Goal: Information Seeking & Learning: Learn about a topic

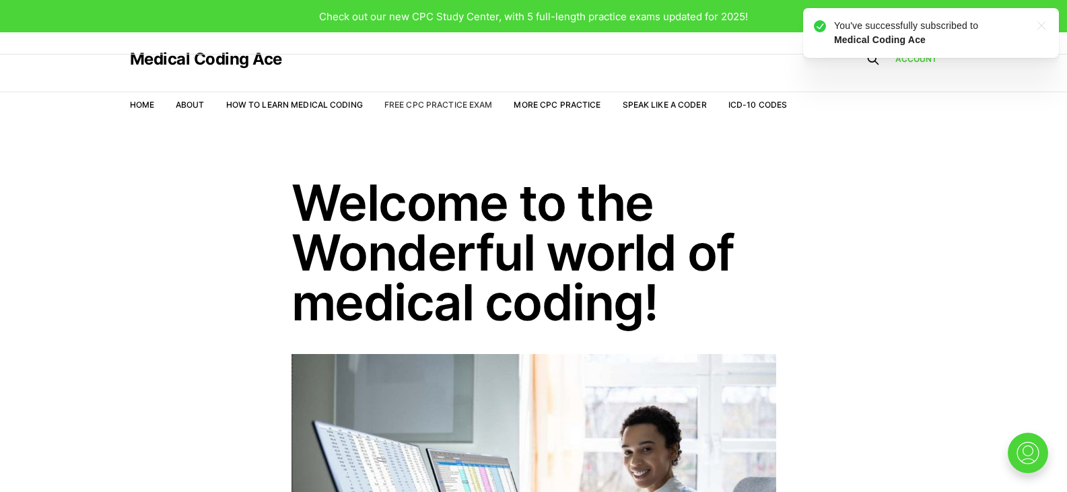
click at [427, 108] on link "Free CPC Practice Exam" at bounding box center [438, 105] width 108 height 10
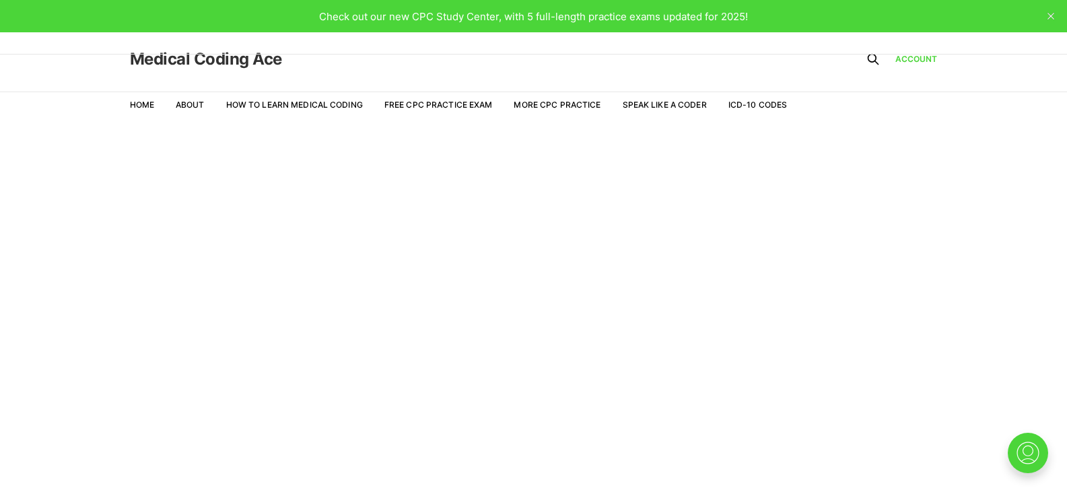
click at [242, 61] on link "Medical Coding Ace" at bounding box center [206, 59] width 152 height 16
